Goal: Transaction & Acquisition: Obtain resource

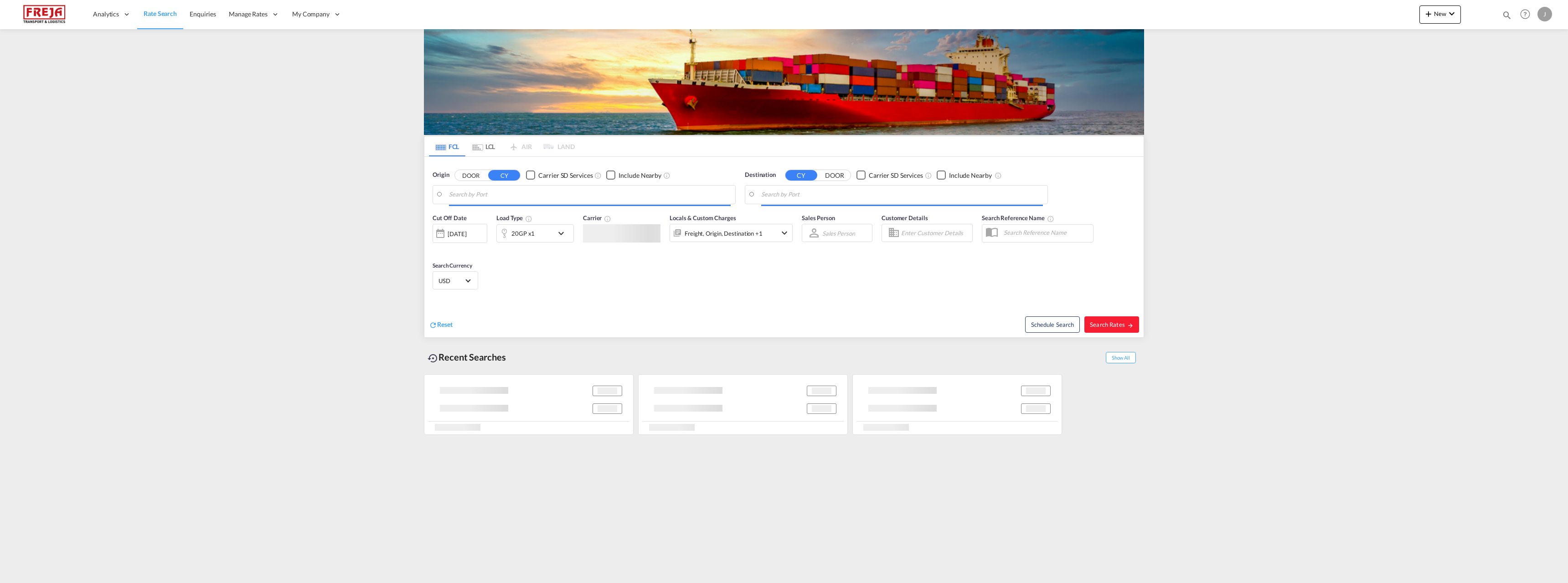
type input "[GEOGRAPHIC_DATA] ([GEOGRAPHIC_DATA]), [GEOGRAPHIC_DATA]"
type input "Altamira, MXATM"
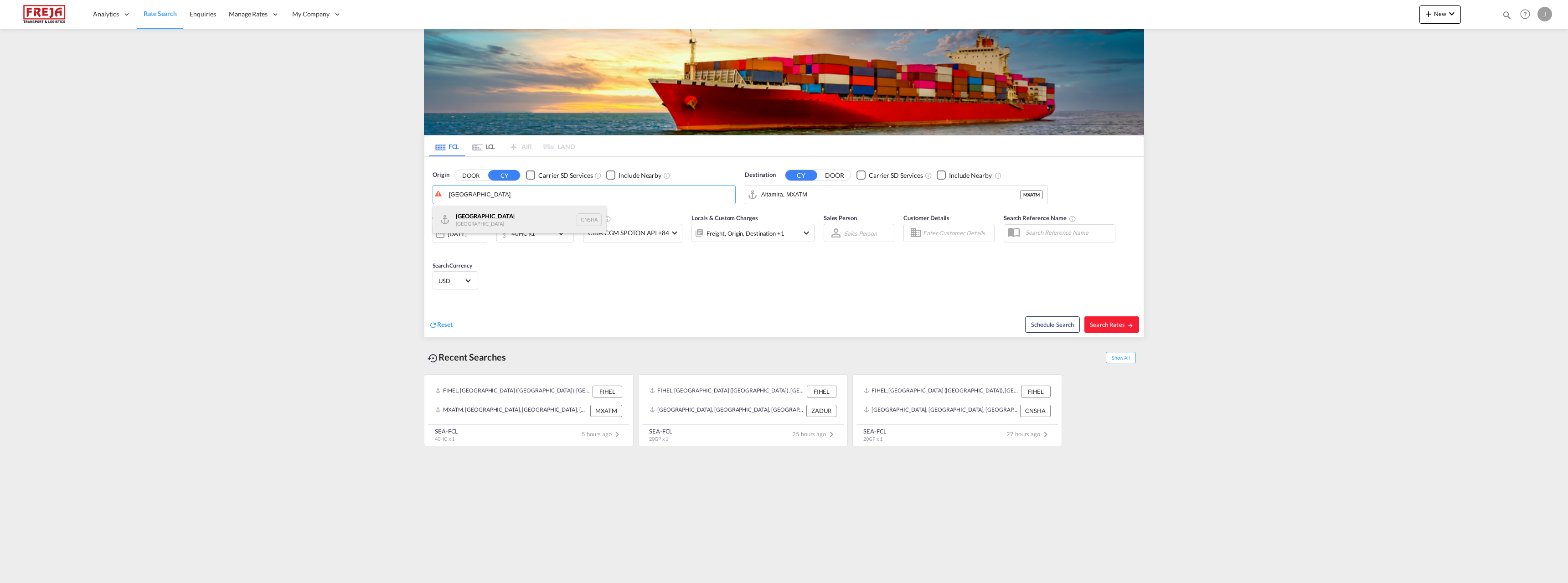
click at [474, 224] on div "Shanghai China CNSHA" at bounding box center [519, 220] width 174 height 27
type input "[GEOGRAPHIC_DATA], [GEOGRAPHIC_DATA]"
click at [816, 196] on input "Altamira, MXATM" at bounding box center [902, 194] width 282 height 14
click at [851, 216] on div "Helsinki (Helsingfors) Finland FIHEL" at bounding box center [832, 222] width 174 height 33
type input "[GEOGRAPHIC_DATA] ([GEOGRAPHIC_DATA]), [GEOGRAPHIC_DATA]"
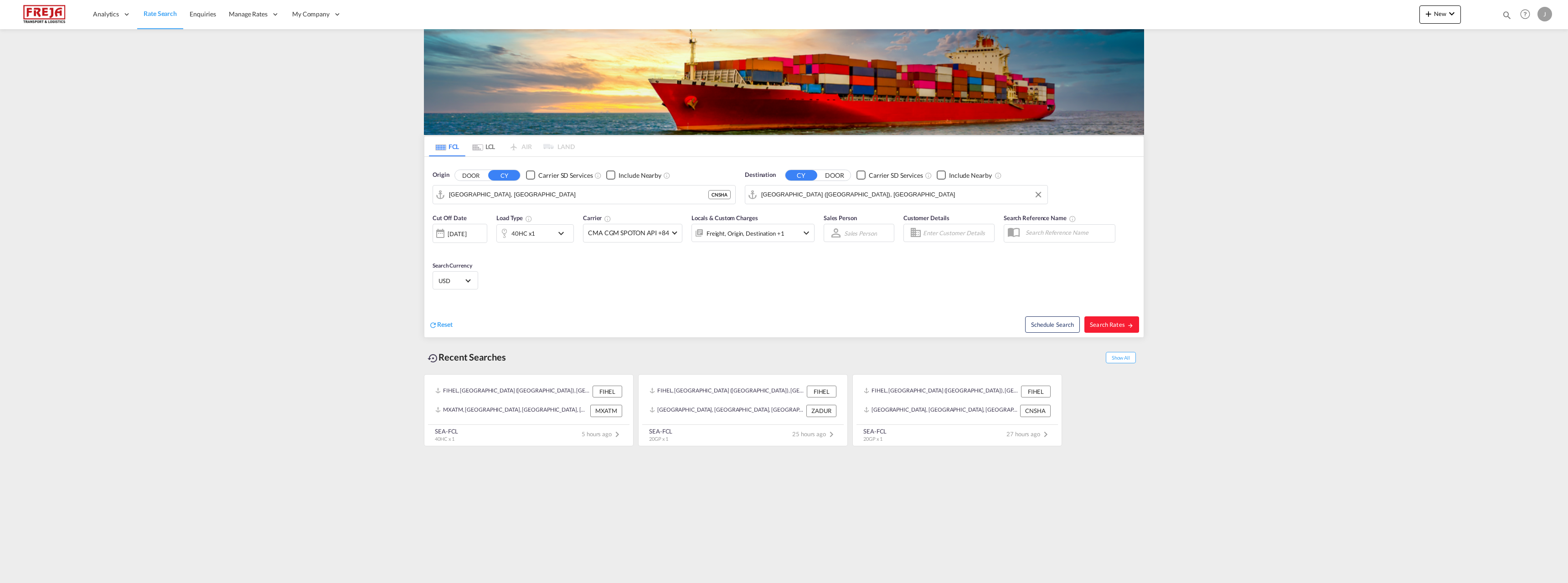
click at [553, 236] on div "40HC x1" at bounding box center [525, 233] width 57 height 18
click at [476, 270] on md-select-value "40HC" at bounding box center [464, 273] width 36 height 16
click at [465, 232] on md-option "20GP" at bounding box center [470, 229] width 62 height 22
click at [619, 311] on button "Done" at bounding box center [613, 306] width 32 height 16
click at [1099, 331] on button "Search Rates" at bounding box center [1112, 324] width 55 height 16
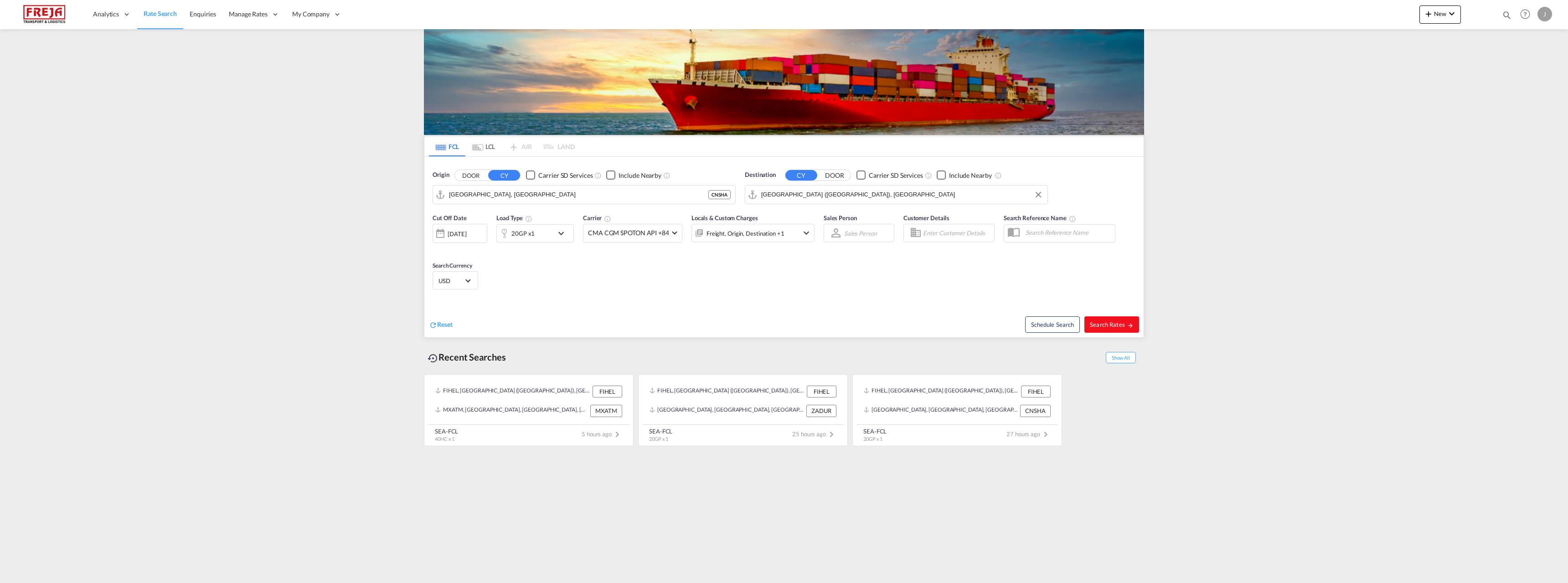
type input "CNSHA to FIHEL / 12 Aug 2025"
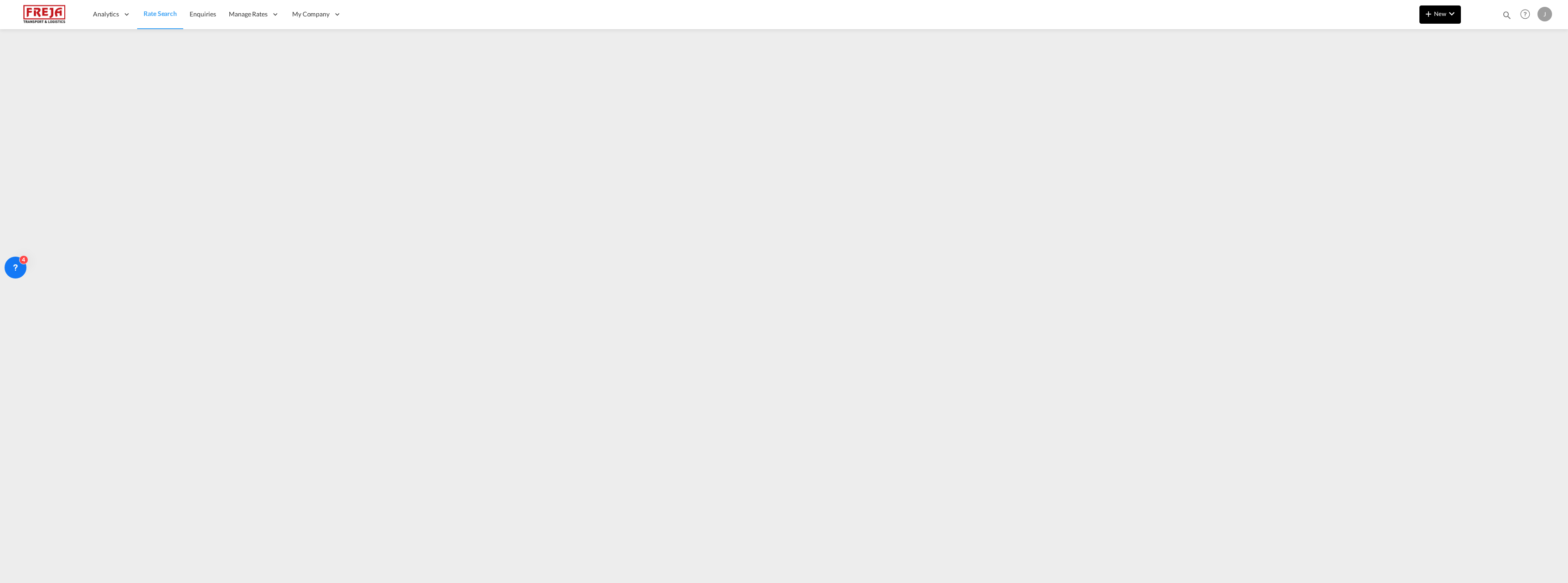
click at [1454, 9] on md-icon "icon-chevron-down" at bounding box center [1452, 14] width 11 height 11
click at [1491, 73] on div "Ratesheet" at bounding box center [1489, 68] width 34 height 23
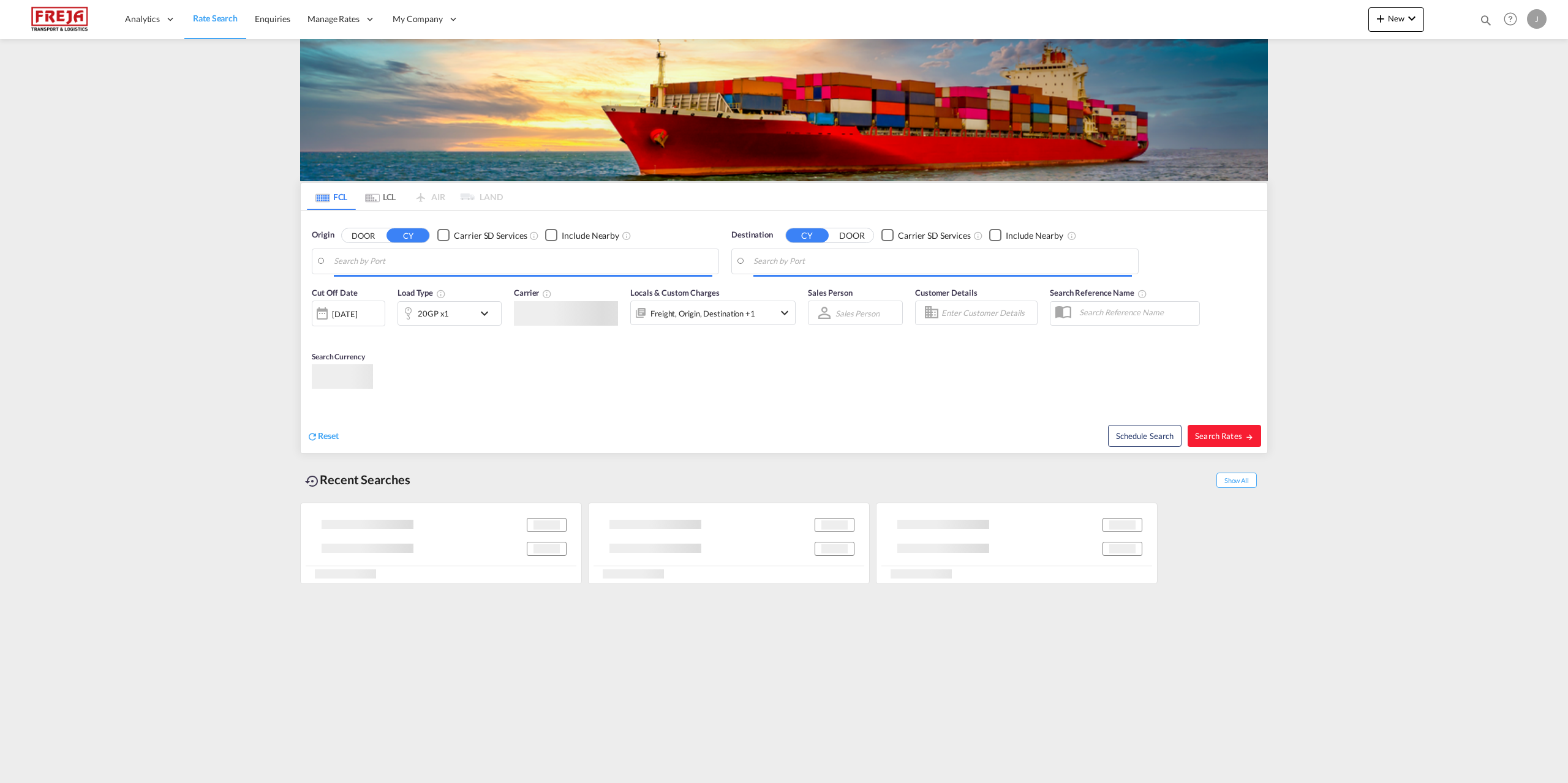
type input "[GEOGRAPHIC_DATA], [GEOGRAPHIC_DATA]"
type input "[GEOGRAPHIC_DATA] ([GEOGRAPHIC_DATA]), [GEOGRAPHIC_DATA]"
